Goal: Transaction & Acquisition: Purchase product/service

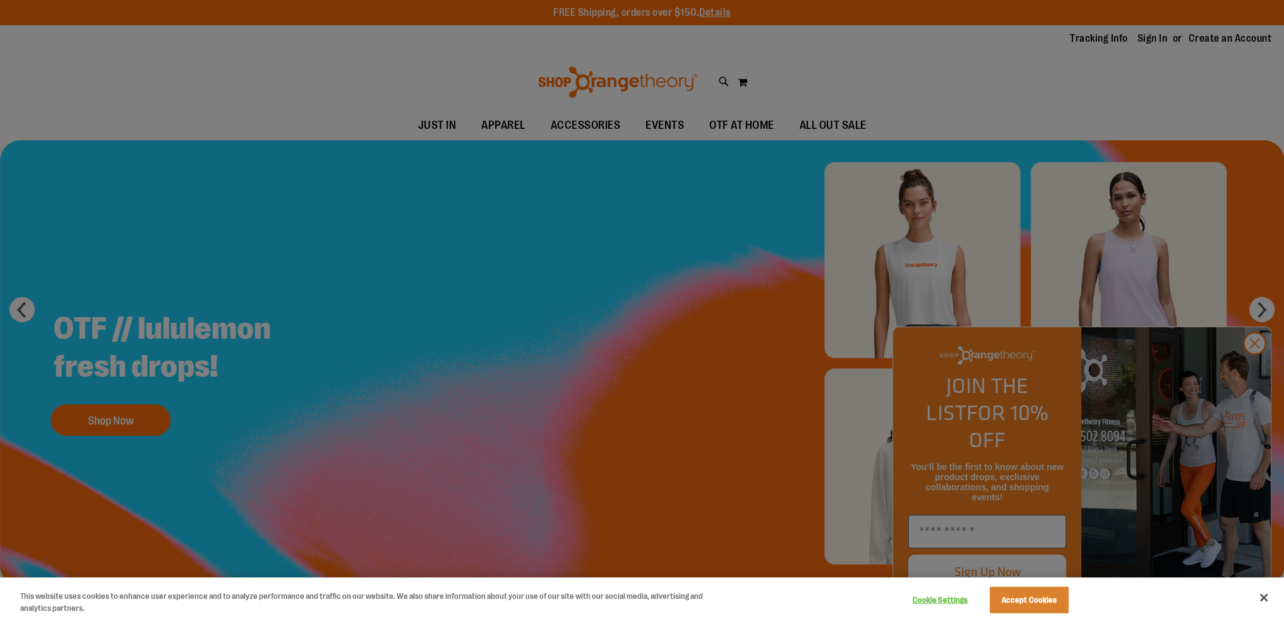
click at [1224, 354] on div at bounding box center [642, 310] width 1284 height 621
click at [1253, 363] on div at bounding box center [642, 310] width 1284 height 621
click at [1262, 596] on button "Close" at bounding box center [1264, 598] width 28 height 28
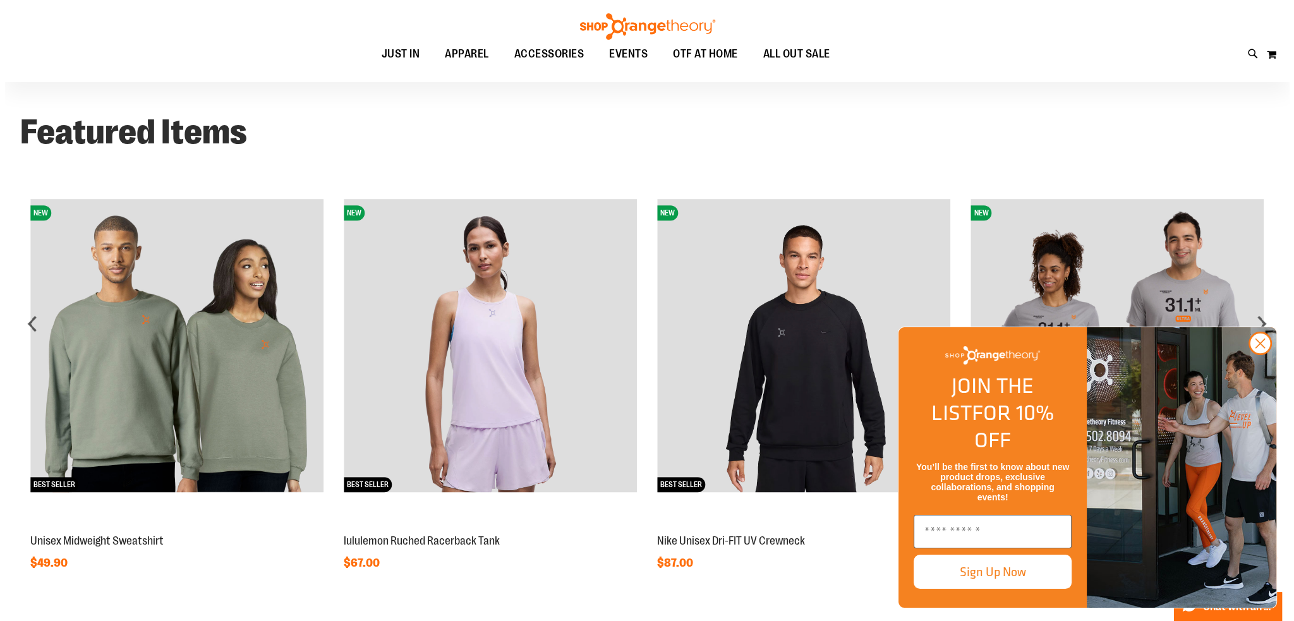
scroll to position [1073, 0]
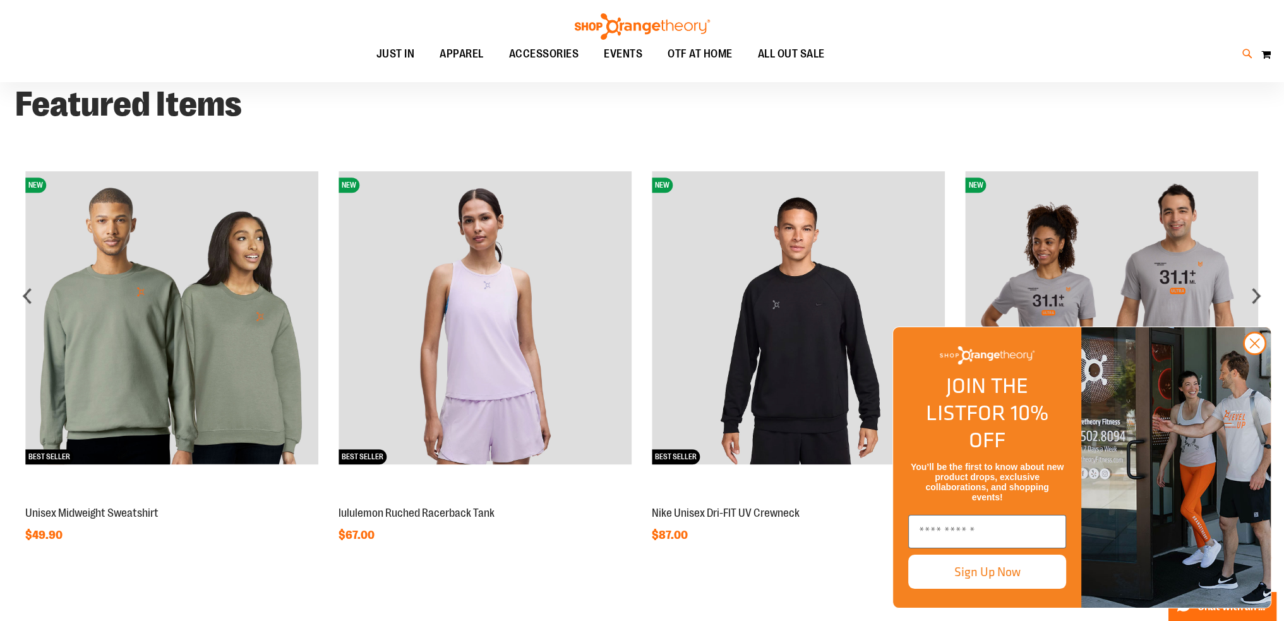
click at [1242, 57] on icon at bounding box center [1247, 54] width 11 height 15
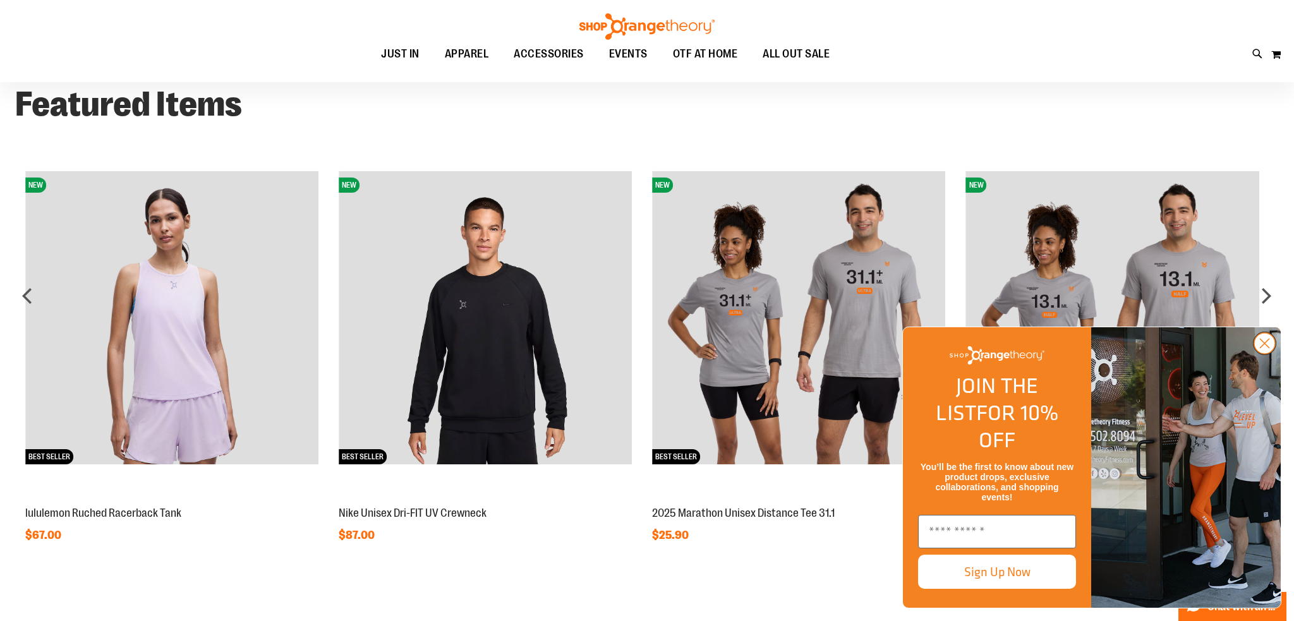
click at [1257, 354] on circle "Close dialog" at bounding box center [1264, 343] width 21 height 21
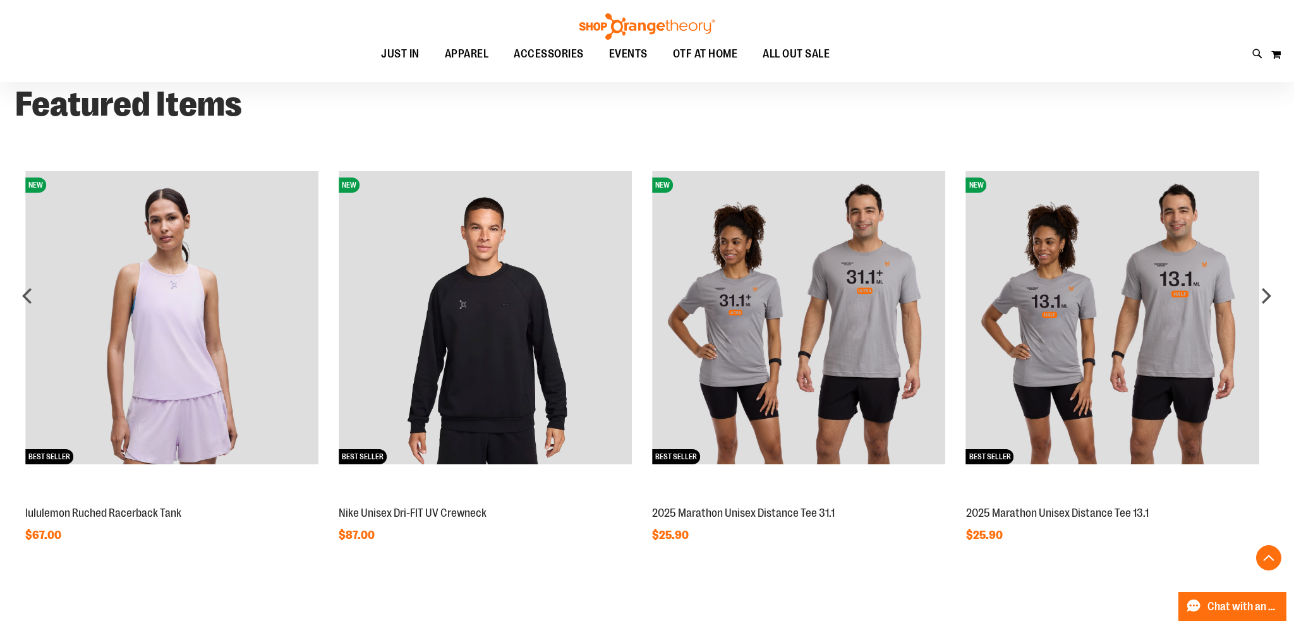
type input "**********"
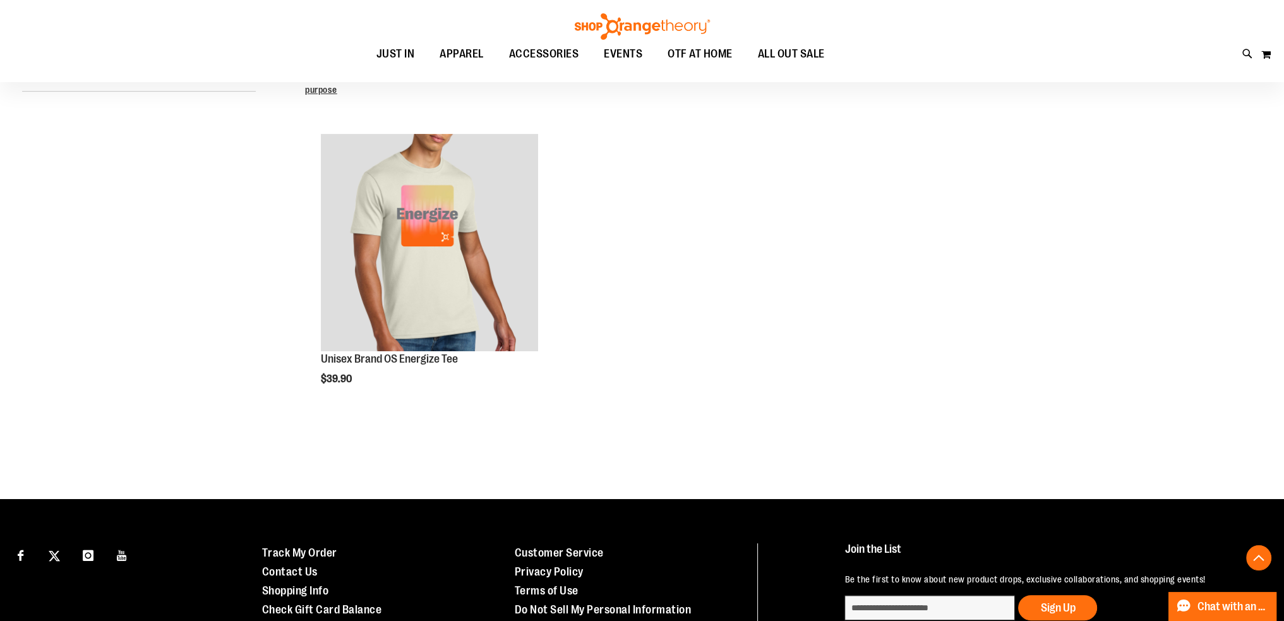
scroll to position [315, 0]
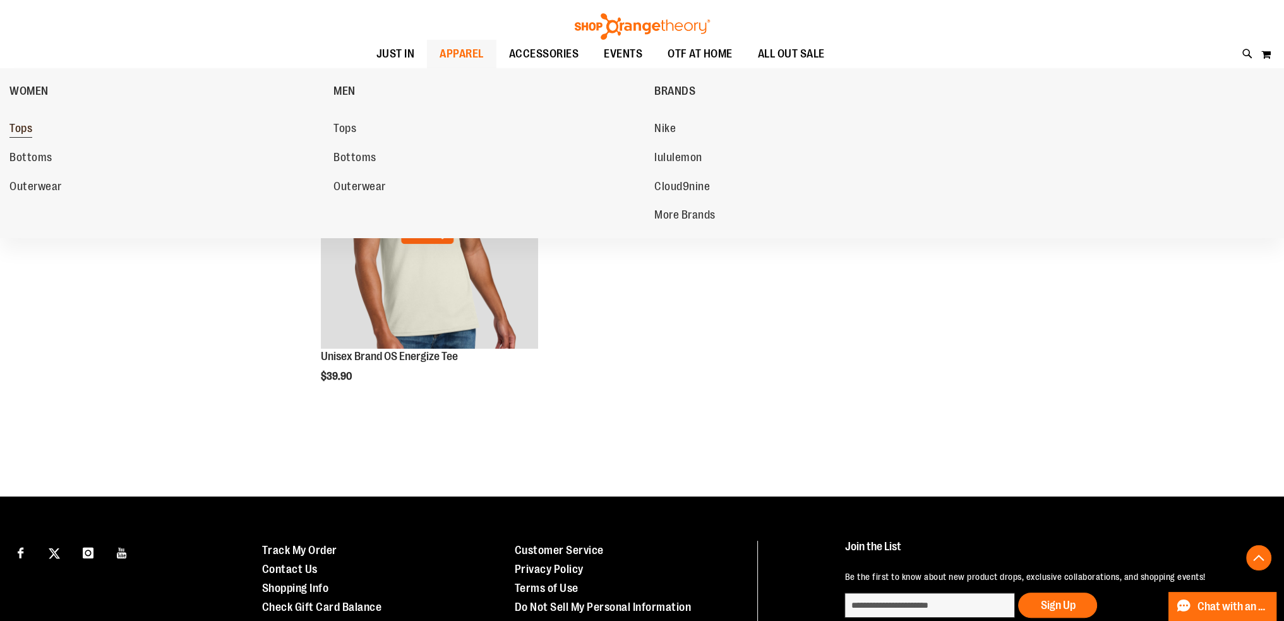
click at [28, 129] on span "Tops" at bounding box center [20, 130] width 23 height 16
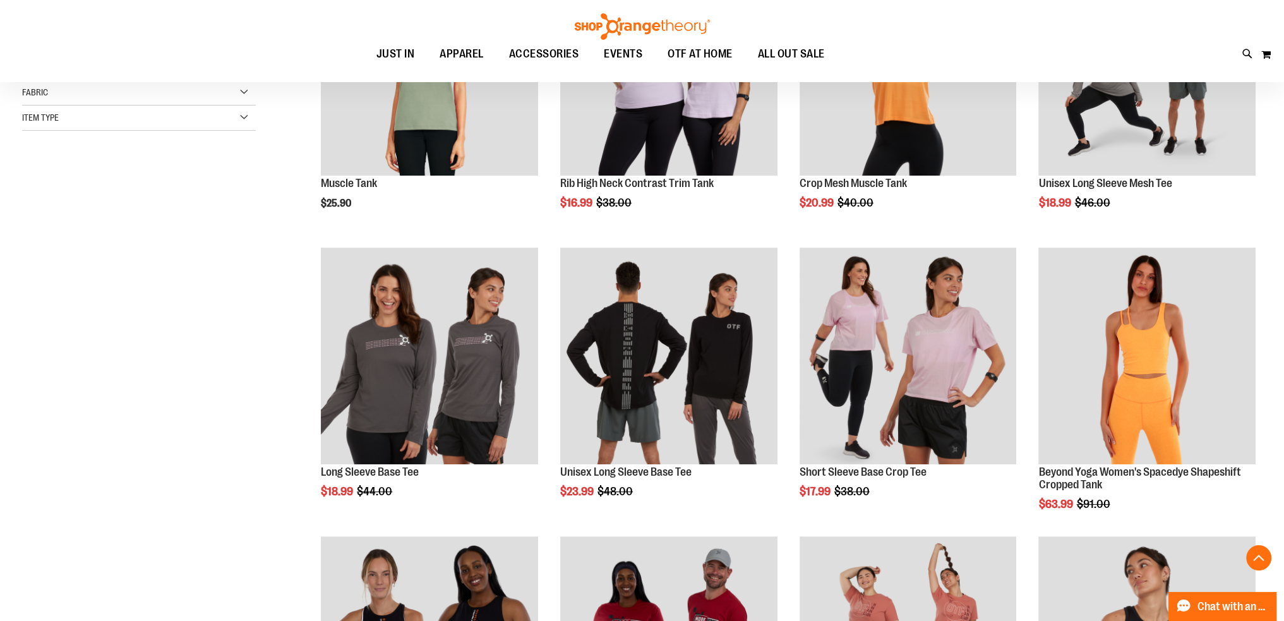
scroll to position [442, 0]
